Goal: Transaction & Acquisition: Purchase product/service

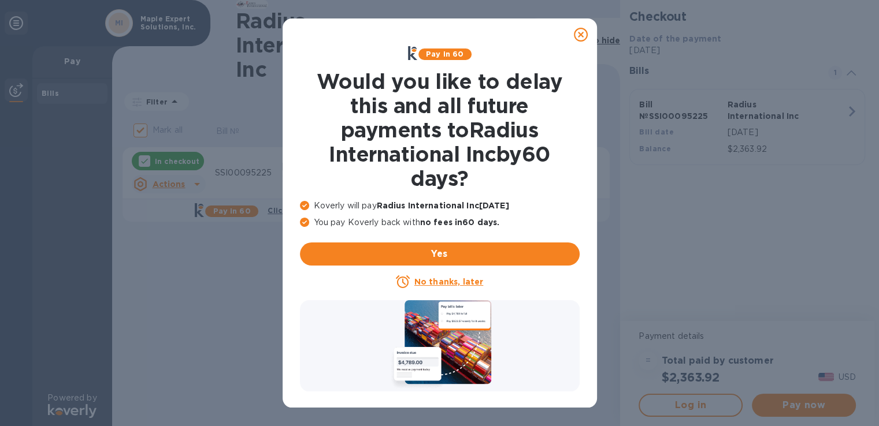
click at [580, 35] on icon at bounding box center [581, 35] width 14 height 14
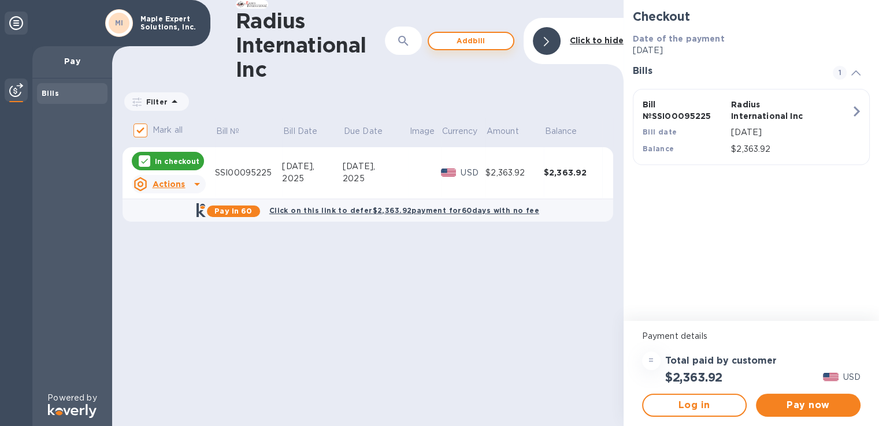
click at [488, 43] on span "Add bill" at bounding box center [471, 41] width 66 height 14
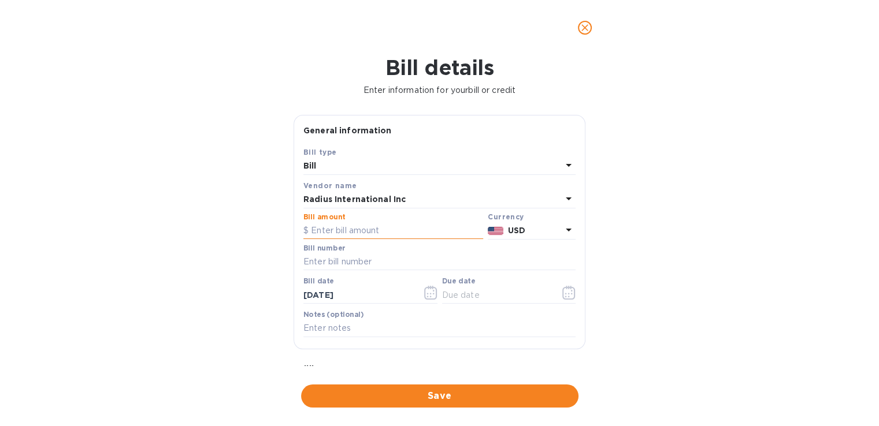
click at [344, 224] on input "text" at bounding box center [393, 230] width 180 height 17
type input "7,425.00"
click at [340, 259] on input "text" at bounding box center [439, 262] width 272 height 17
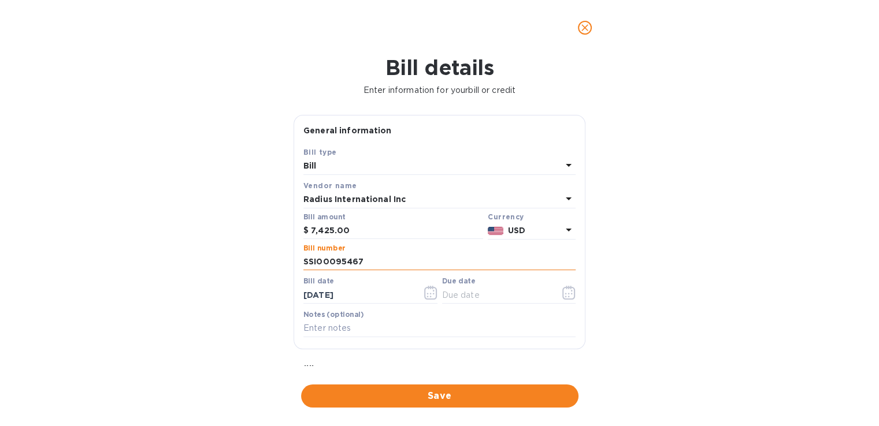
type input "SSI00095467"
click at [474, 398] on span "Save" at bounding box center [439, 396] width 259 height 14
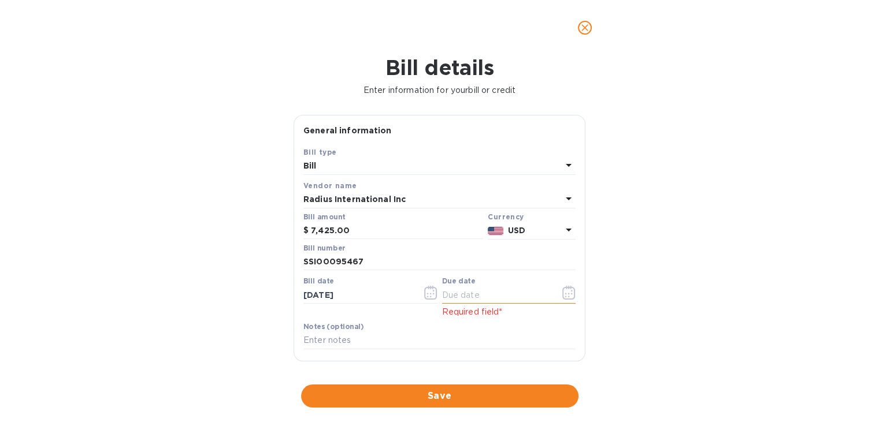
click at [566, 294] on icon "button" at bounding box center [568, 293] width 13 height 14
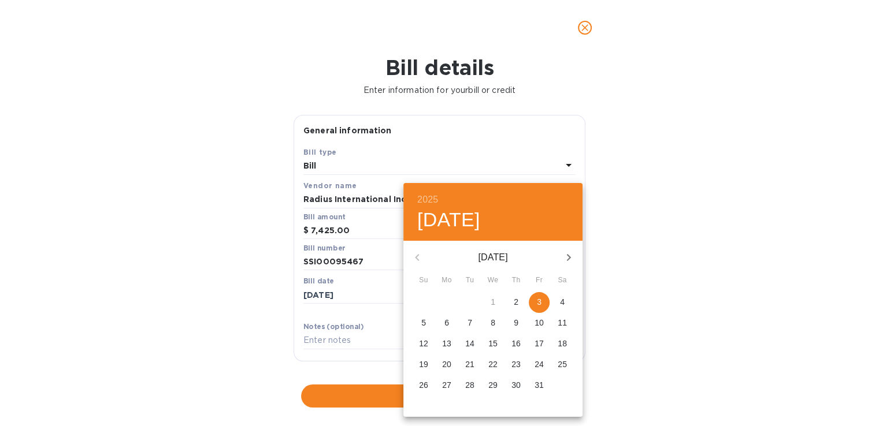
click at [544, 303] on span "3" at bounding box center [539, 302] width 21 height 12
type input "[DATE]"
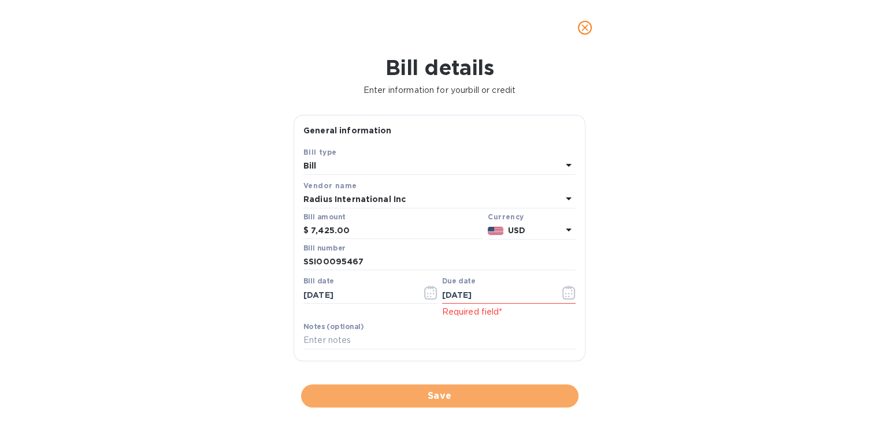
click at [461, 392] on span "Save" at bounding box center [439, 396] width 259 height 14
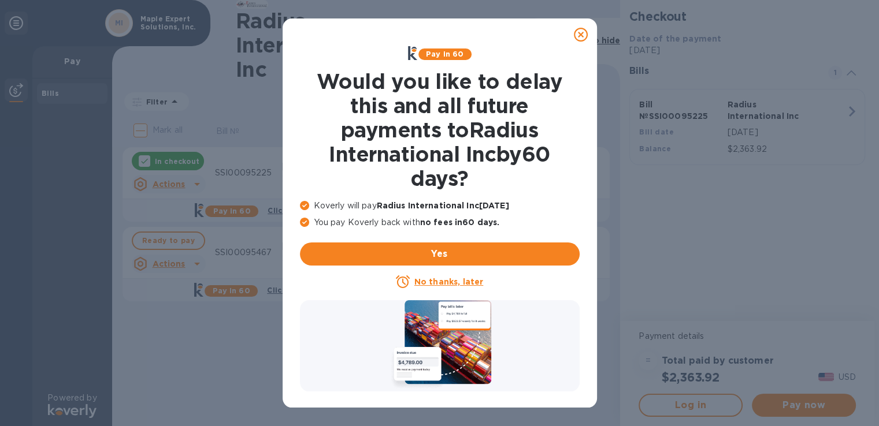
click at [436, 283] on u "No thanks, later" at bounding box center [448, 281] width 69 height 9
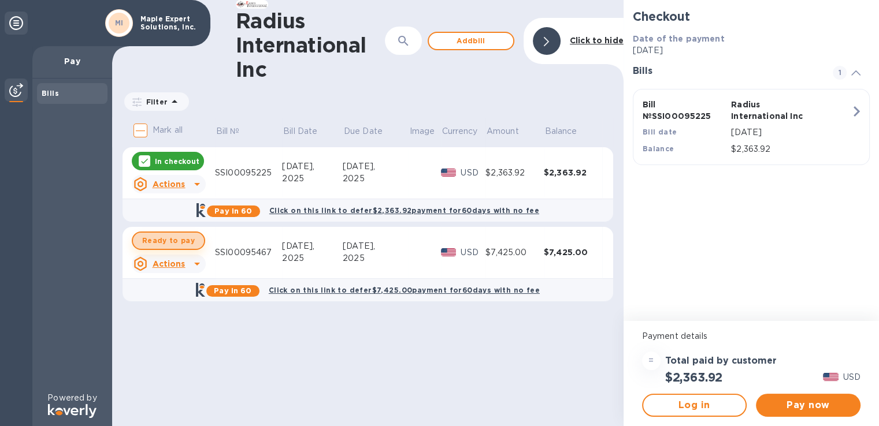
click at [178, 243] on span "Ready to pay" at bounding box center [168, 241] width 53 height 14
checkbox input "true"
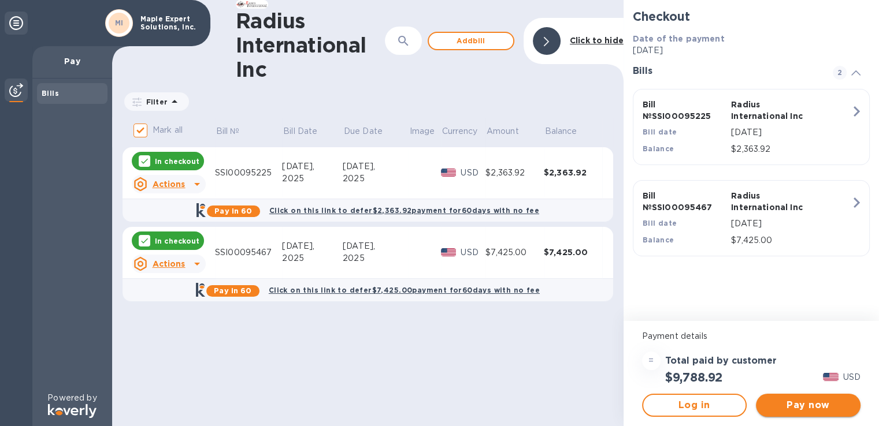
click at [816, 410] on span "Pay now" at bounding box center [808, 406] width 86 height 14
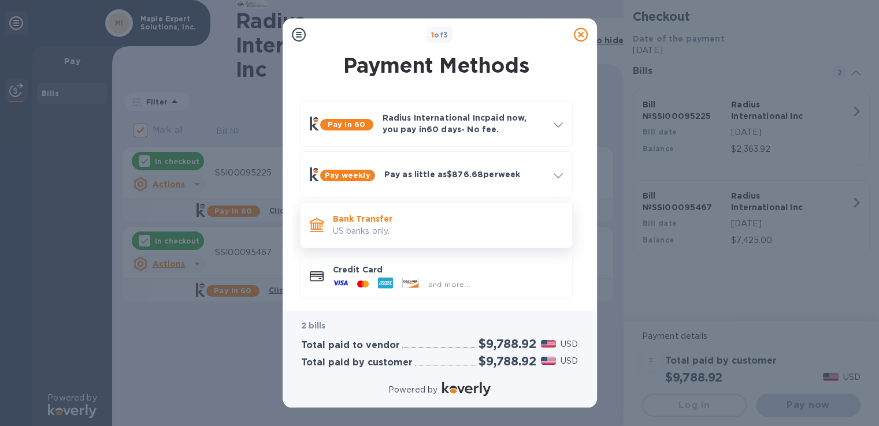
click at [368, 220] on p "Bank Transfer" at bounding box center [448, 219] width 230 height 12
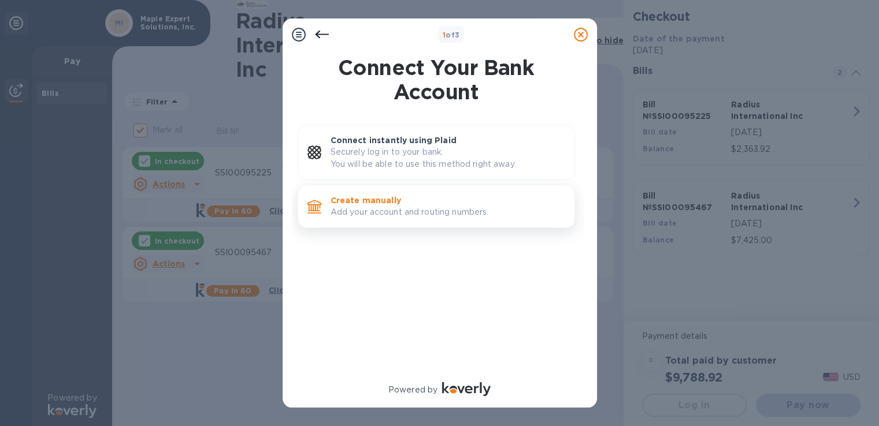
click at [404, 213] on p "Add your account and routing numbers." at bounding box center [448, 212] width 235 height 12
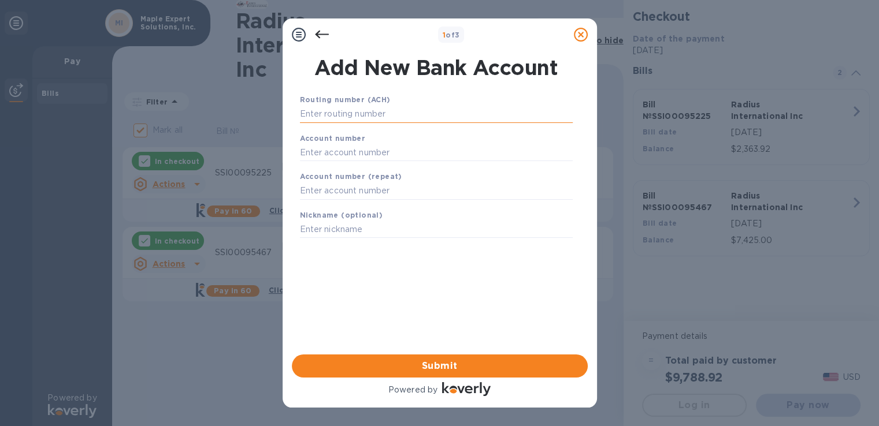
click at [370, 109] on input "text" at bounding box center [436, 114] width 273 height 17
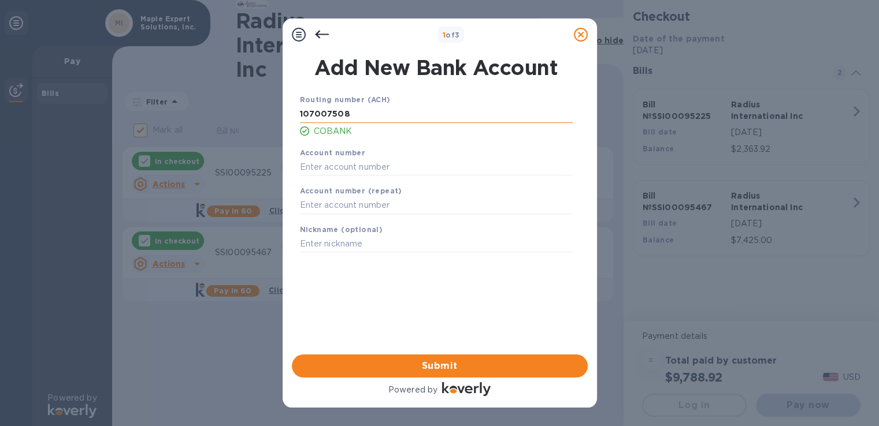
type input "107007508"
type input "7120431800"
click at [417, 363] on span "Submit" at bounding box center [439, 366] width 277 height 14
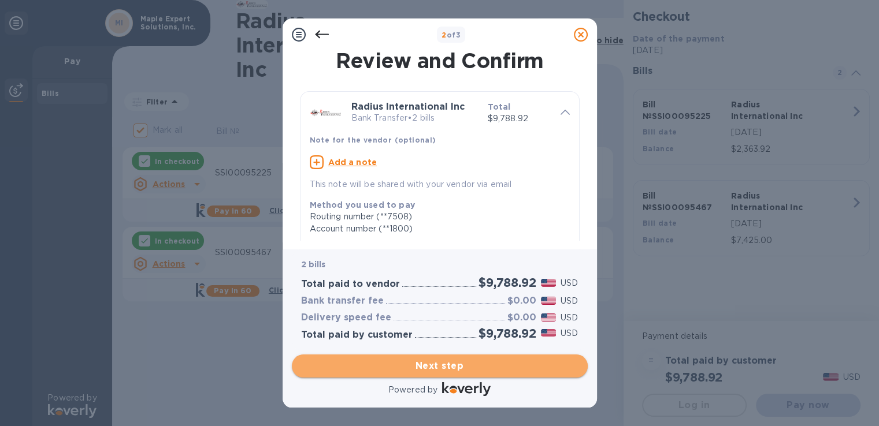
click at [467, 370] on span "Next step" at bounding box center [439, 366] width 277 height 14
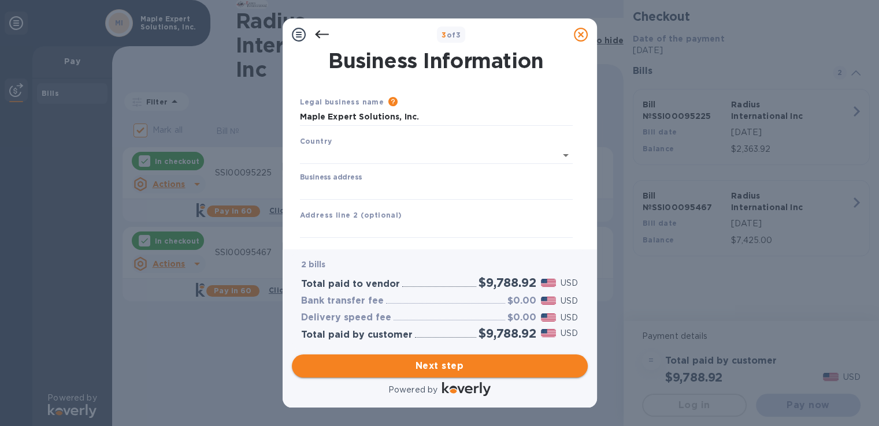
type input "[GEOGRAPHIC_DATA]"
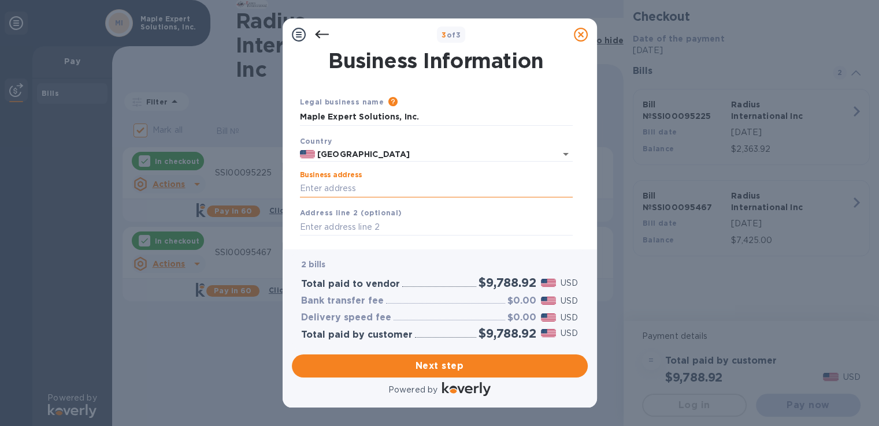
click at [333, 188] on input "Business address" at bounding box center [436, 188] width 273 height 17
type input "[PERSON_NAME][EMAIL_ADDRESS][DOMAIN_NAME]"
click at [383, 228] on input "text" at bounding box center [436, 227] width 273 height 17
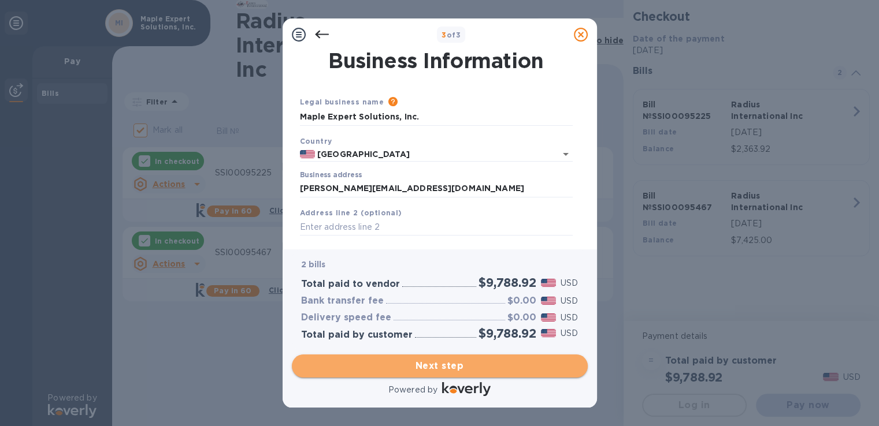
click at [428, 362] on span "Next step" at bounding box center [439, 366] width 277 height 14
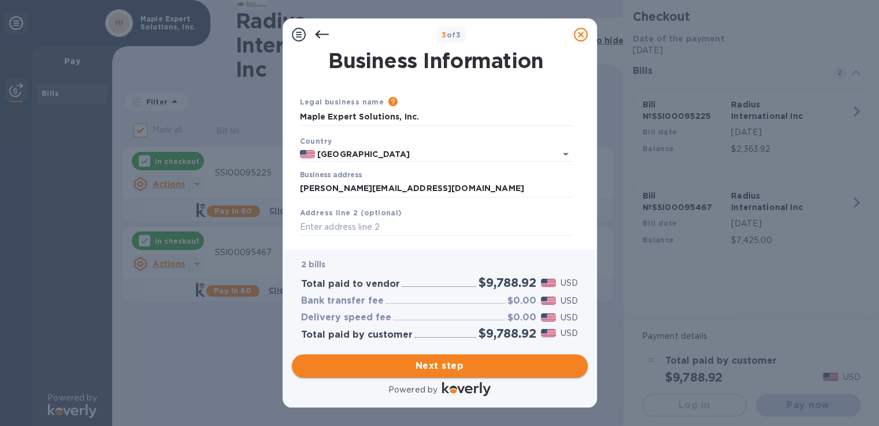
click at [491, 365] on span "Next step" at bounding box center [439, 366] width 277 height 14
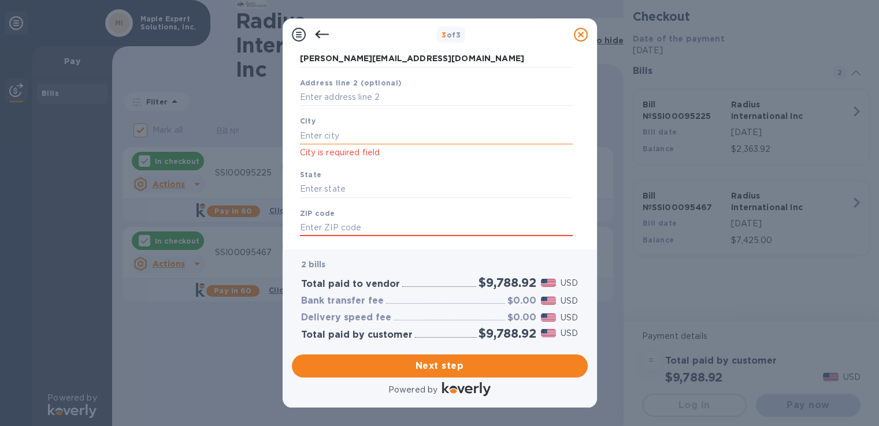
scroll to position [113, 0]
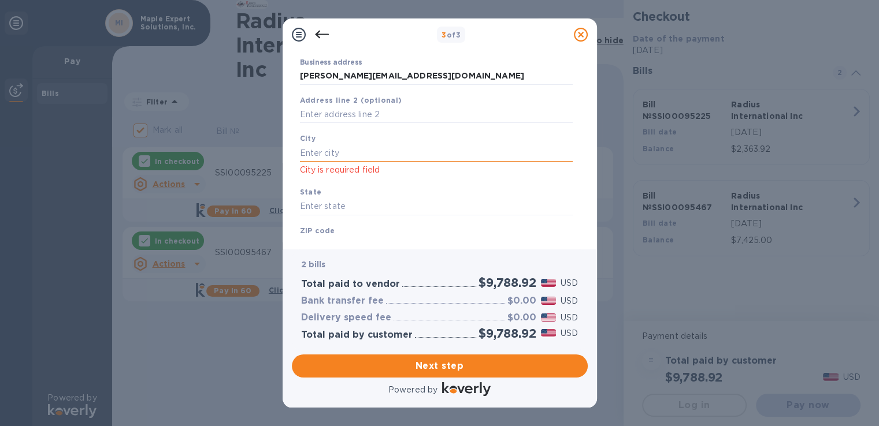
click at [370, 154] on input "text" at bounding box center [436, 152] width 273 height 17
type input "[PERSON_NAME]"
type input "nh"
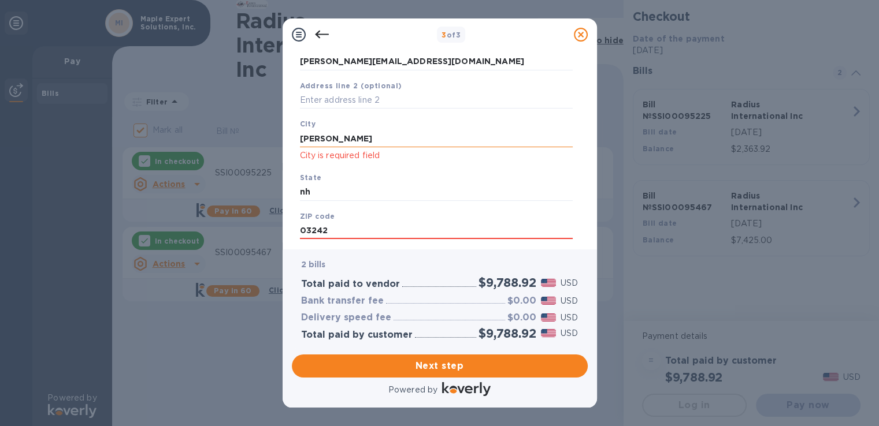
type input "03242"
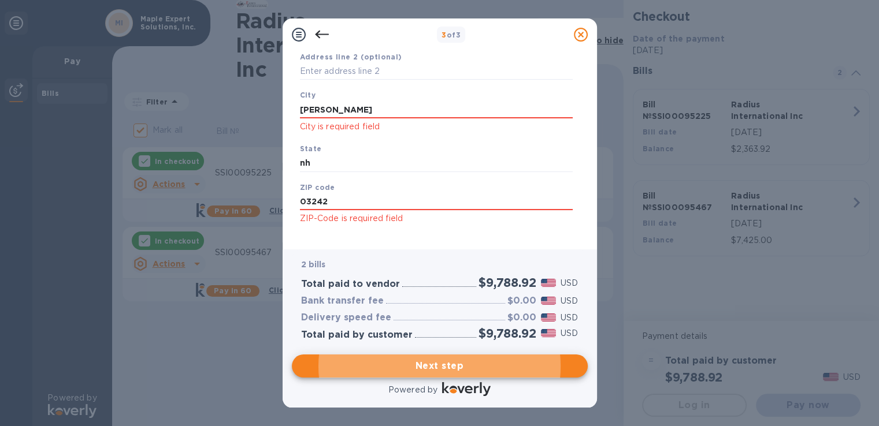
scroll to position [170, 0]
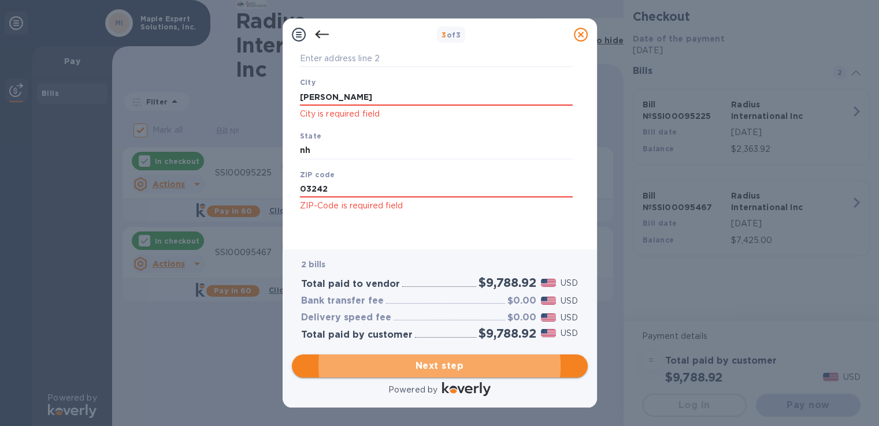
click at [471, 375] on button "Next step" at bounding box center [440, 366] width 296 height 23
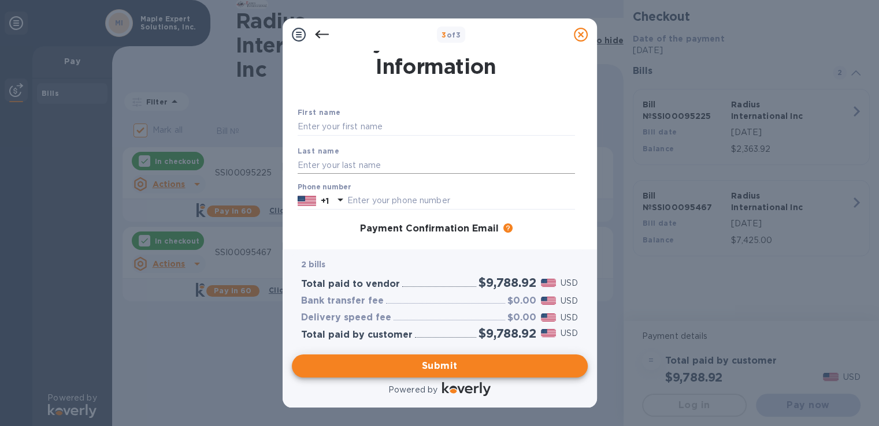
scroll to position [0, 0]
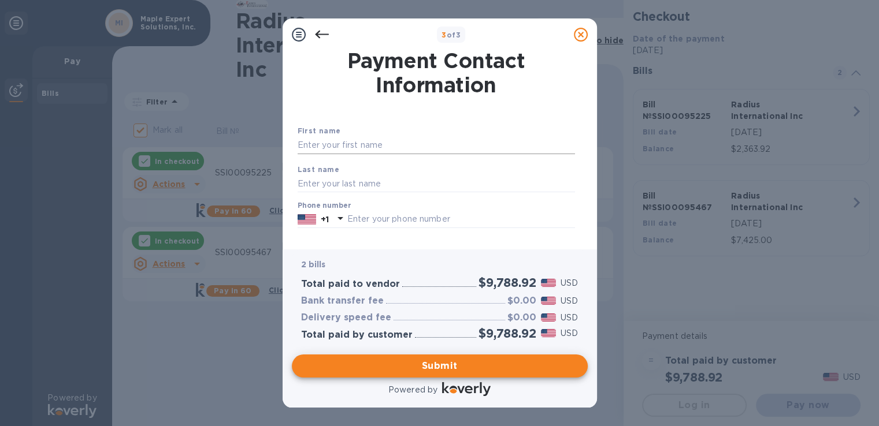
click at [363, 146] on input "text" at bounding box center [436, 145] width 277 height 17
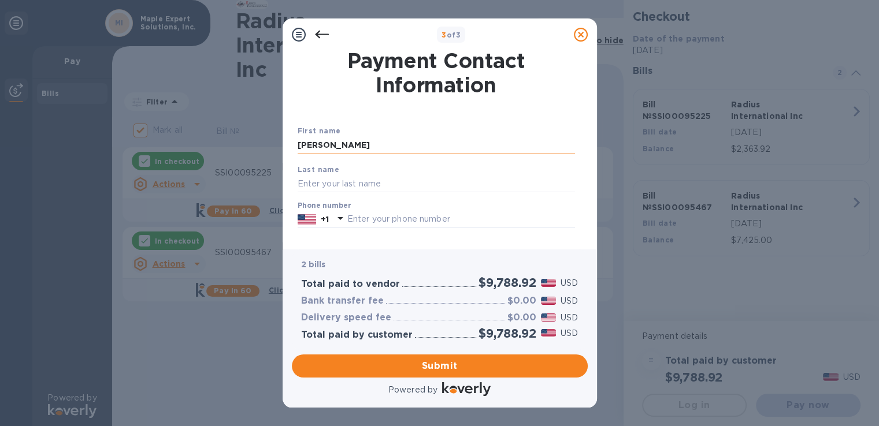
type input "[PERSON_NAME]"
type input "6033598963"
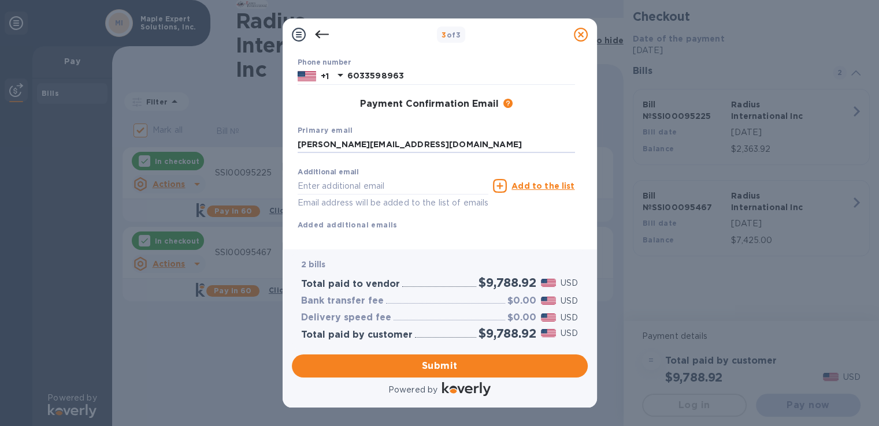
type input "[PERSON_NAME][EMAIL_ADDRESS][DOMAIN_NAME]"
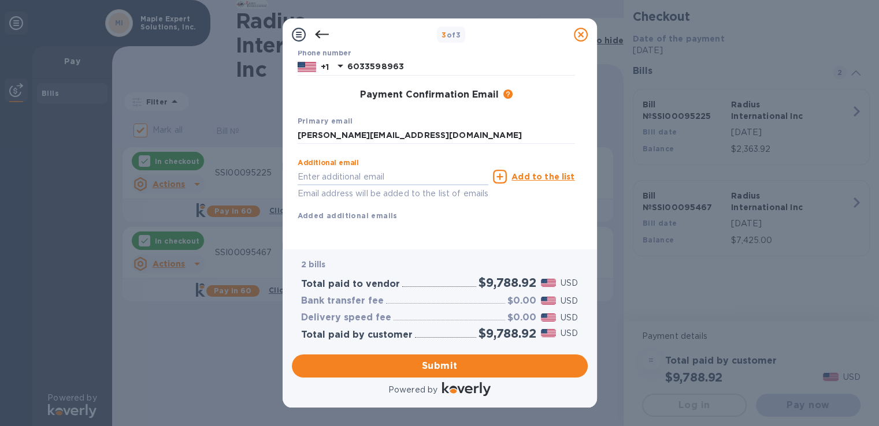
scroll to position [167, 0]
click at [430, 361] on span "Submit" at bounding box center [439, 366] width 277 height 14
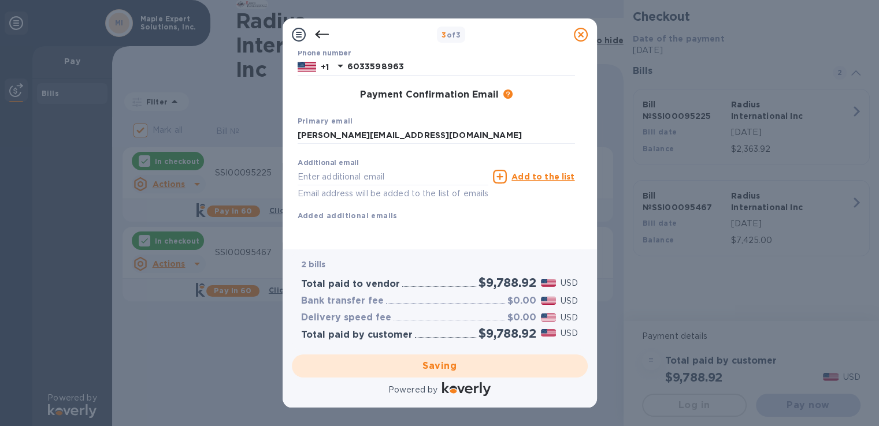
checkbox input "false"
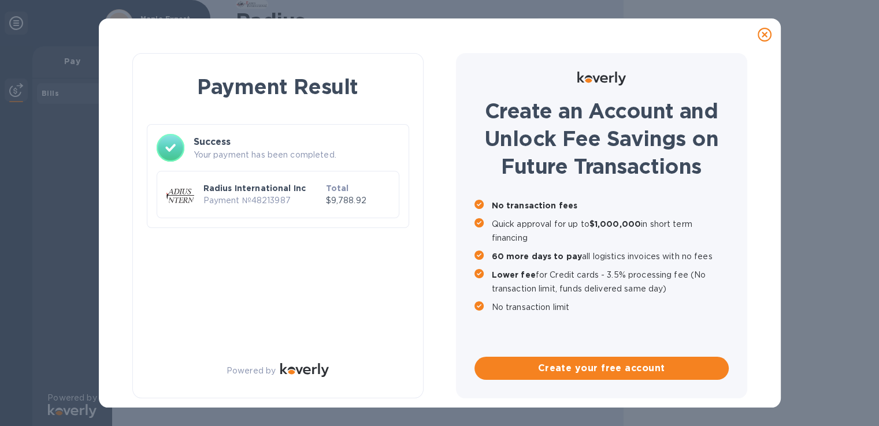
scroll to position [0, 0]
